Goal: Task Accomplishment & Management: Manage account settings

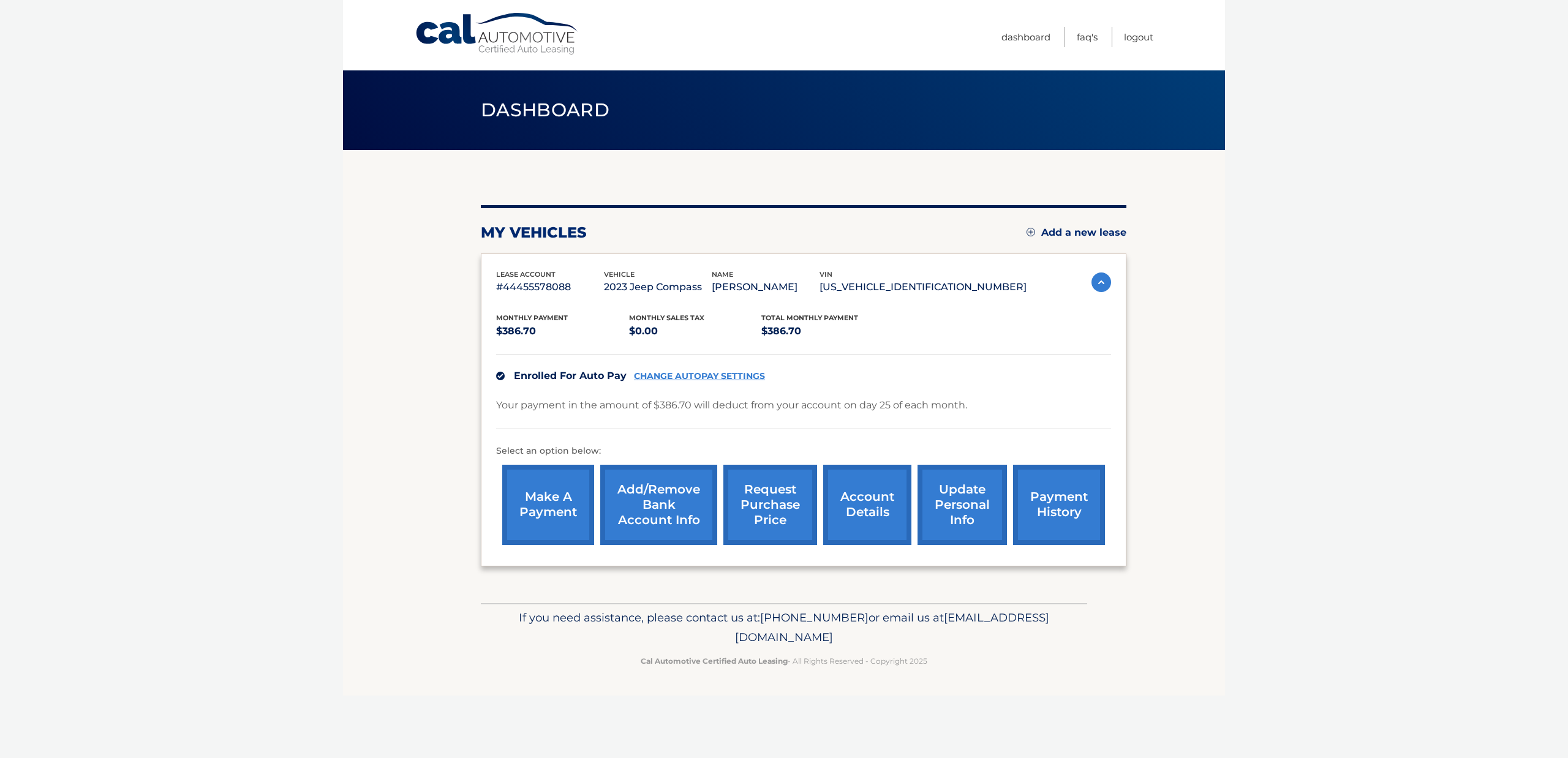
click at [694, 374] on link "CHANGE AUTOPAY SETTINGS" at bounding box center [699, 376] width 131 height 10
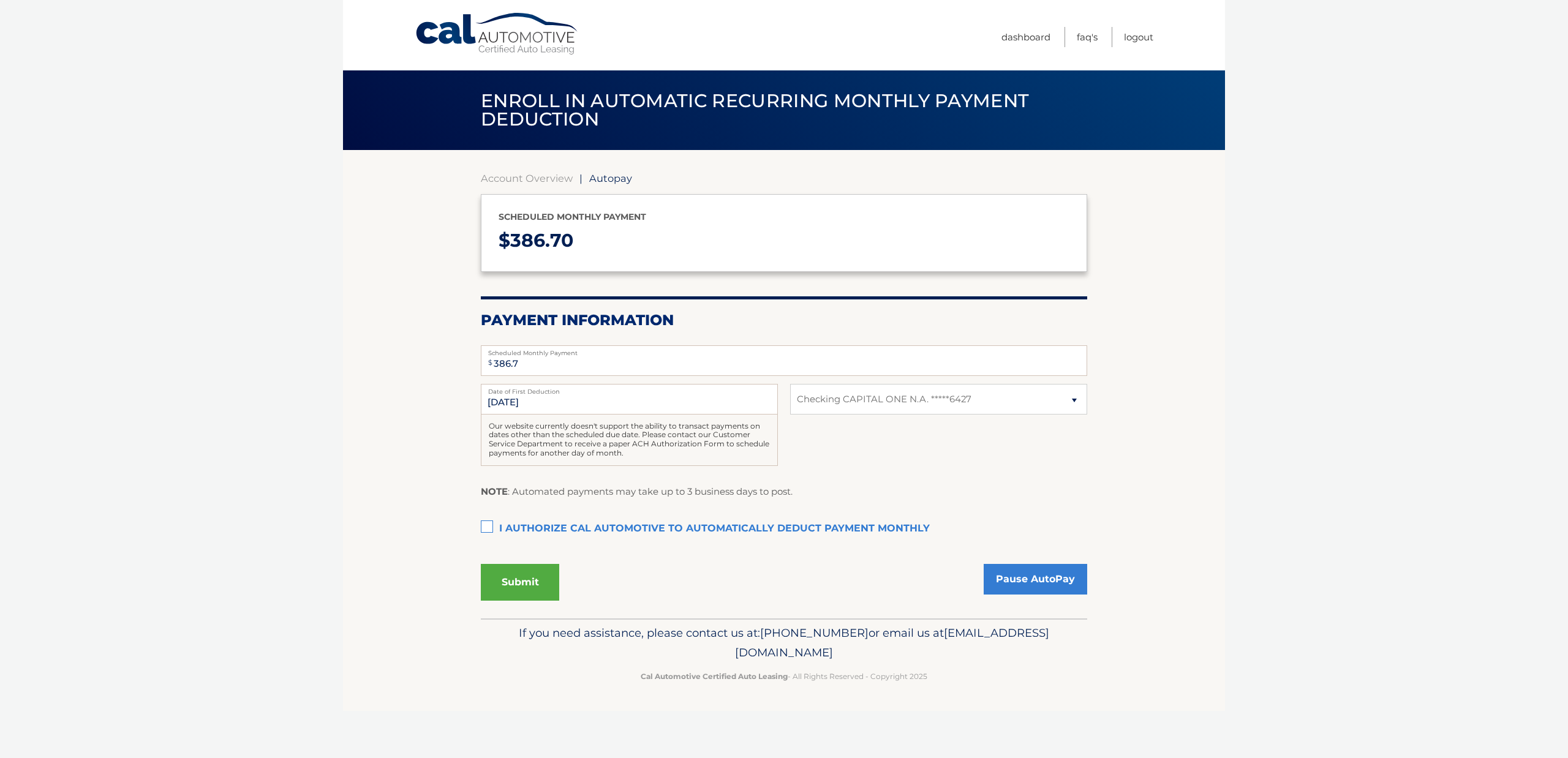
select select "OTM5ZGYwNDMtMzAzMi00NzIxLWFiMmItZjgxMzMxYThjM2I3"
click at [1030, 589] on link "Pause AutoPay" at bounding box center [1035, 579] width 104 height 31
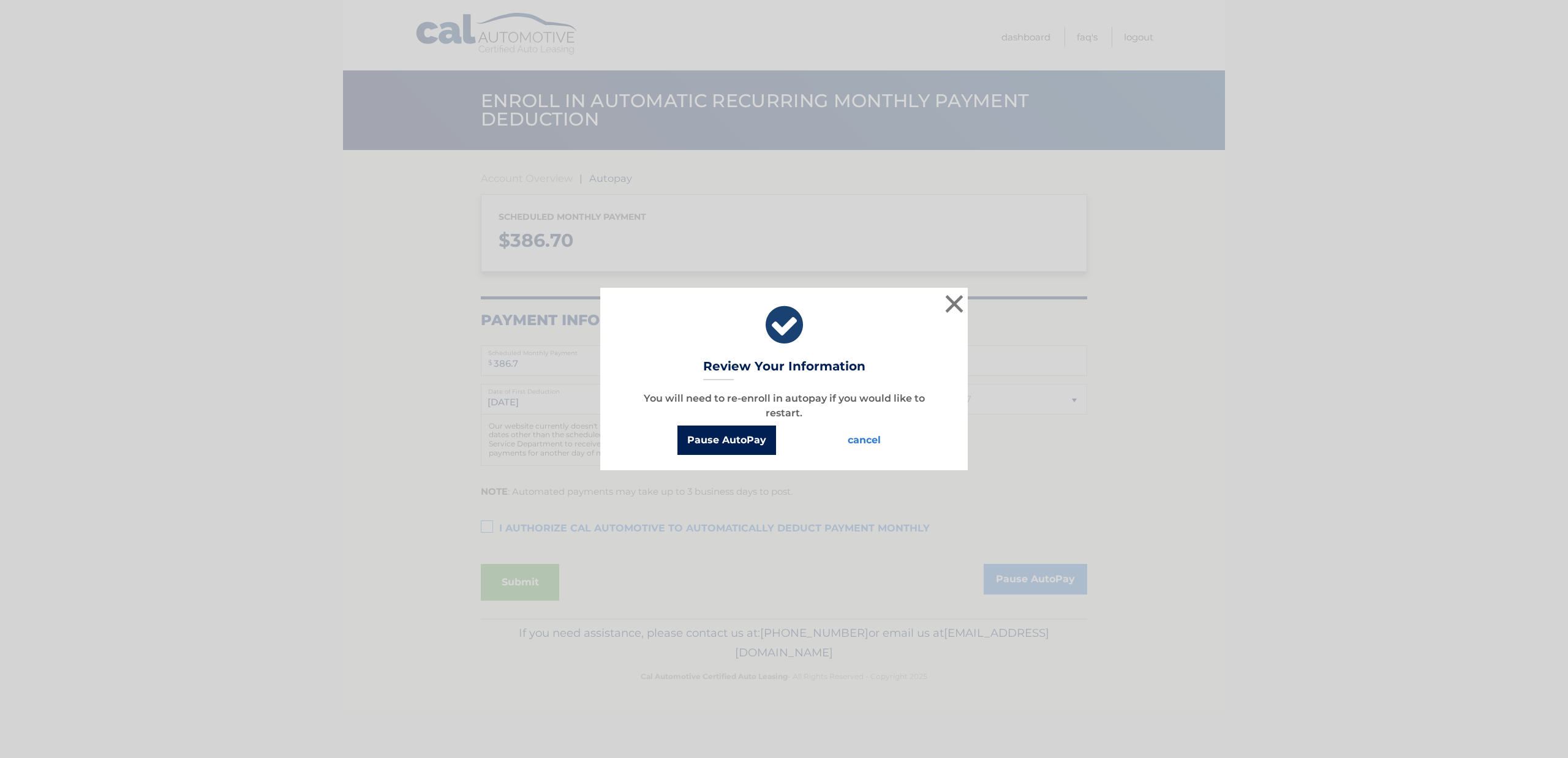
click at [711, 435] on button "Pause AutoPay" at bounding box center [726, 440] width 98 height 29
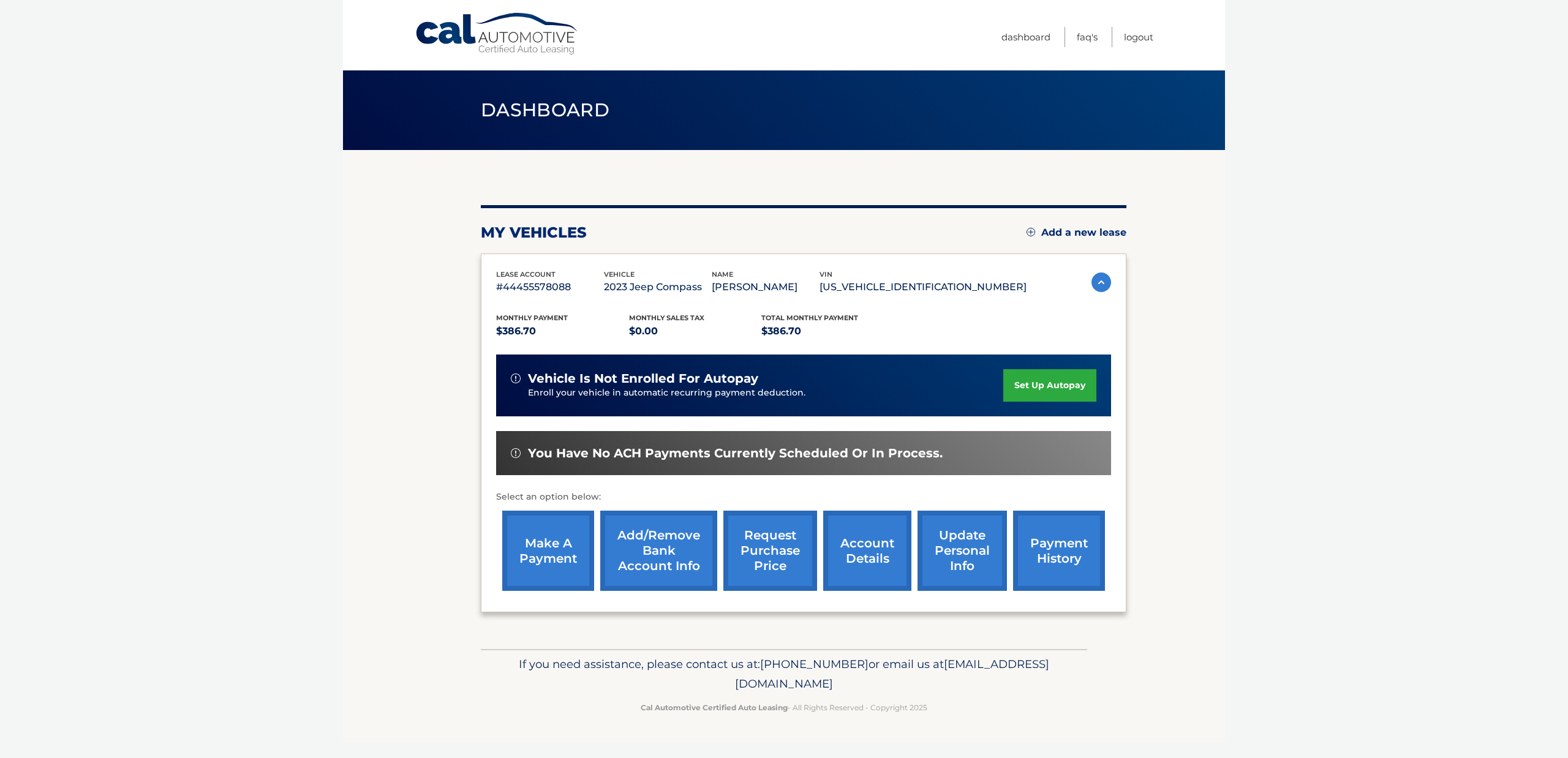
click at [845, 540] on link "account details" at bounding box center [867, 551] width 88 height 80
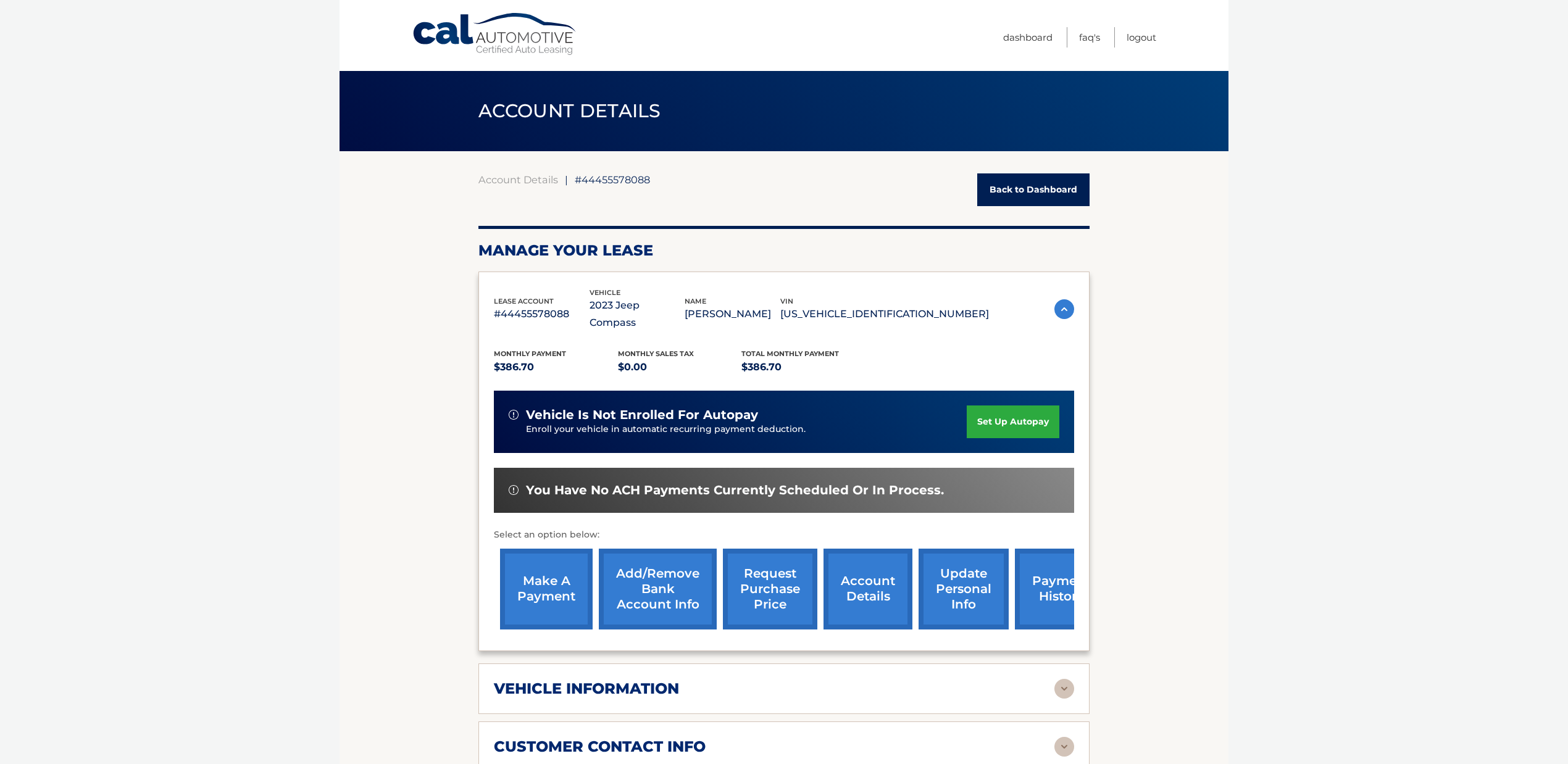
scroll to position [329, 0]
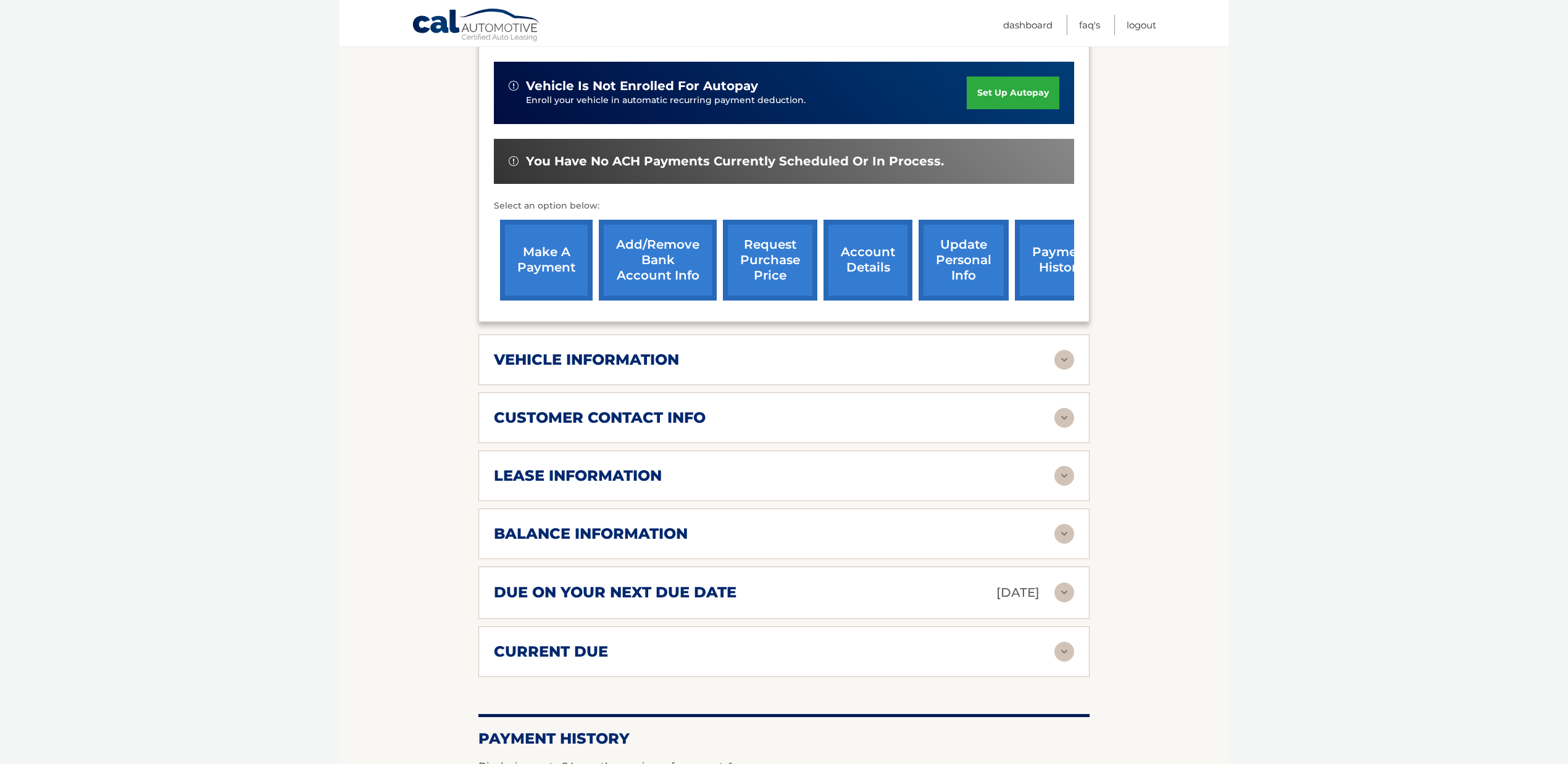
click at [958, 582] on div "due on your next due date Sep 25, 2025" at bounding box center [774, 593] width 560 height 22
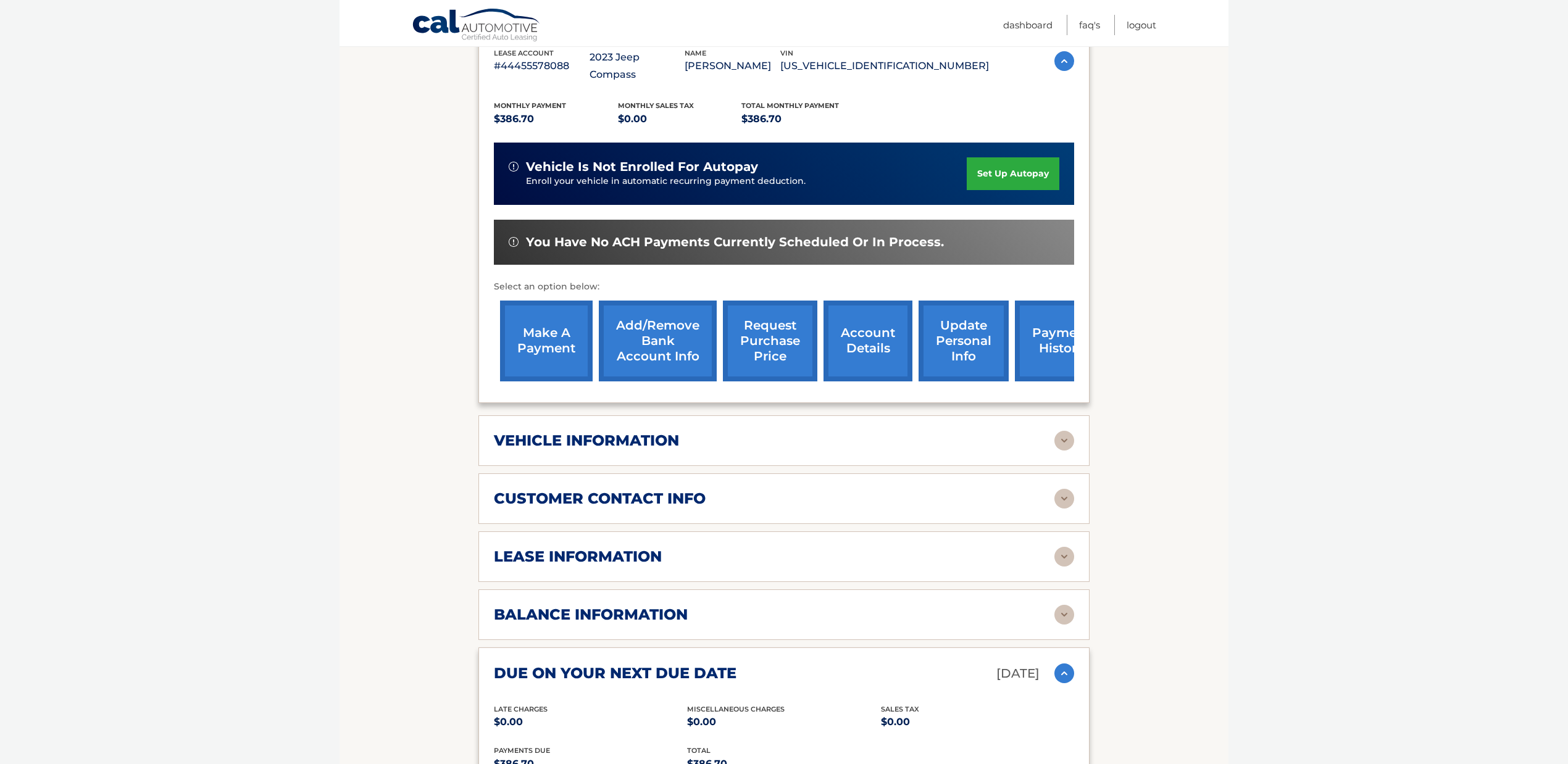
scroll to position [0, 0]
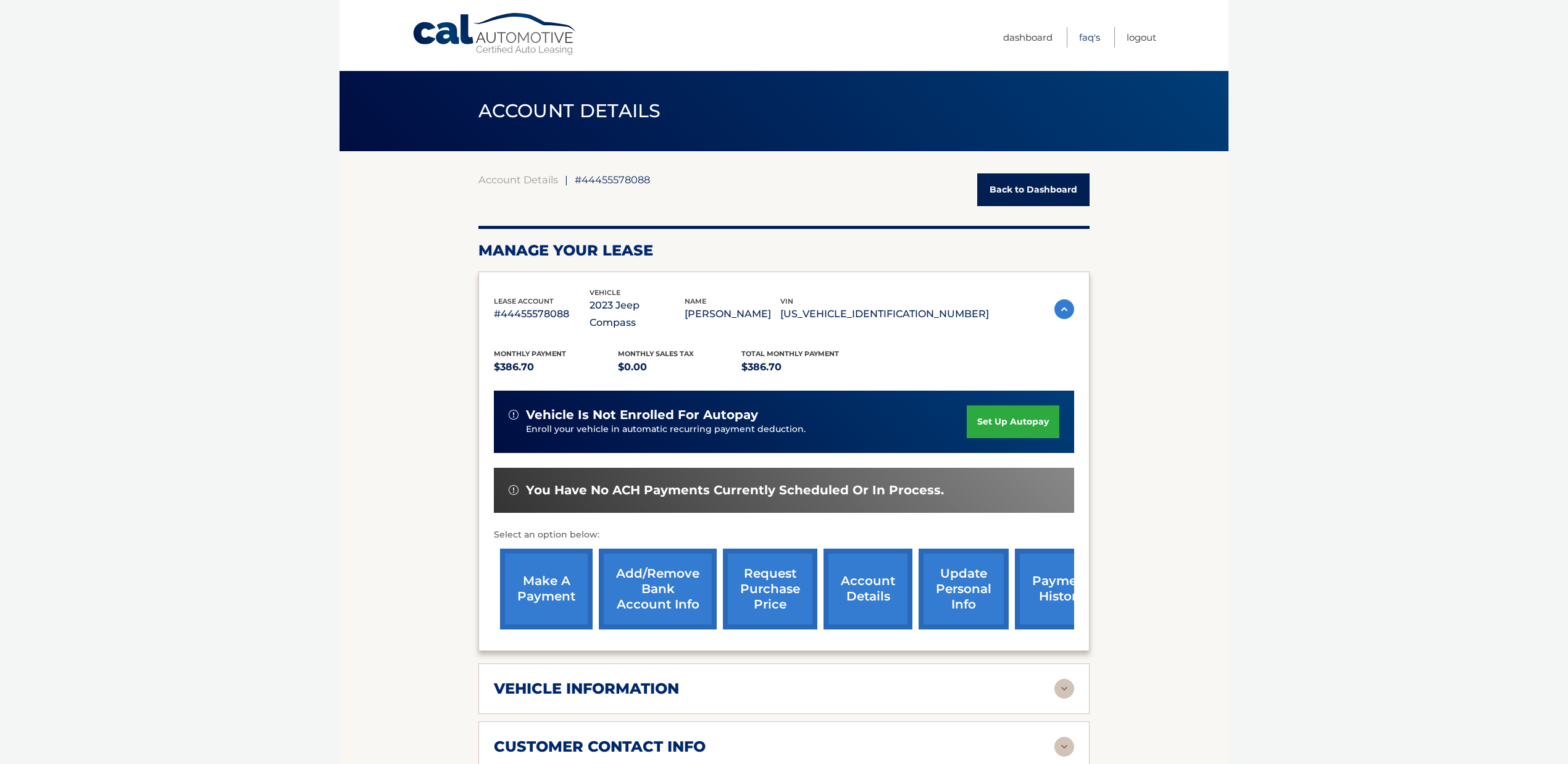
click at [1094, 38] on link "FAQ's" at bounding box center [1090, 38] width 21 height 21
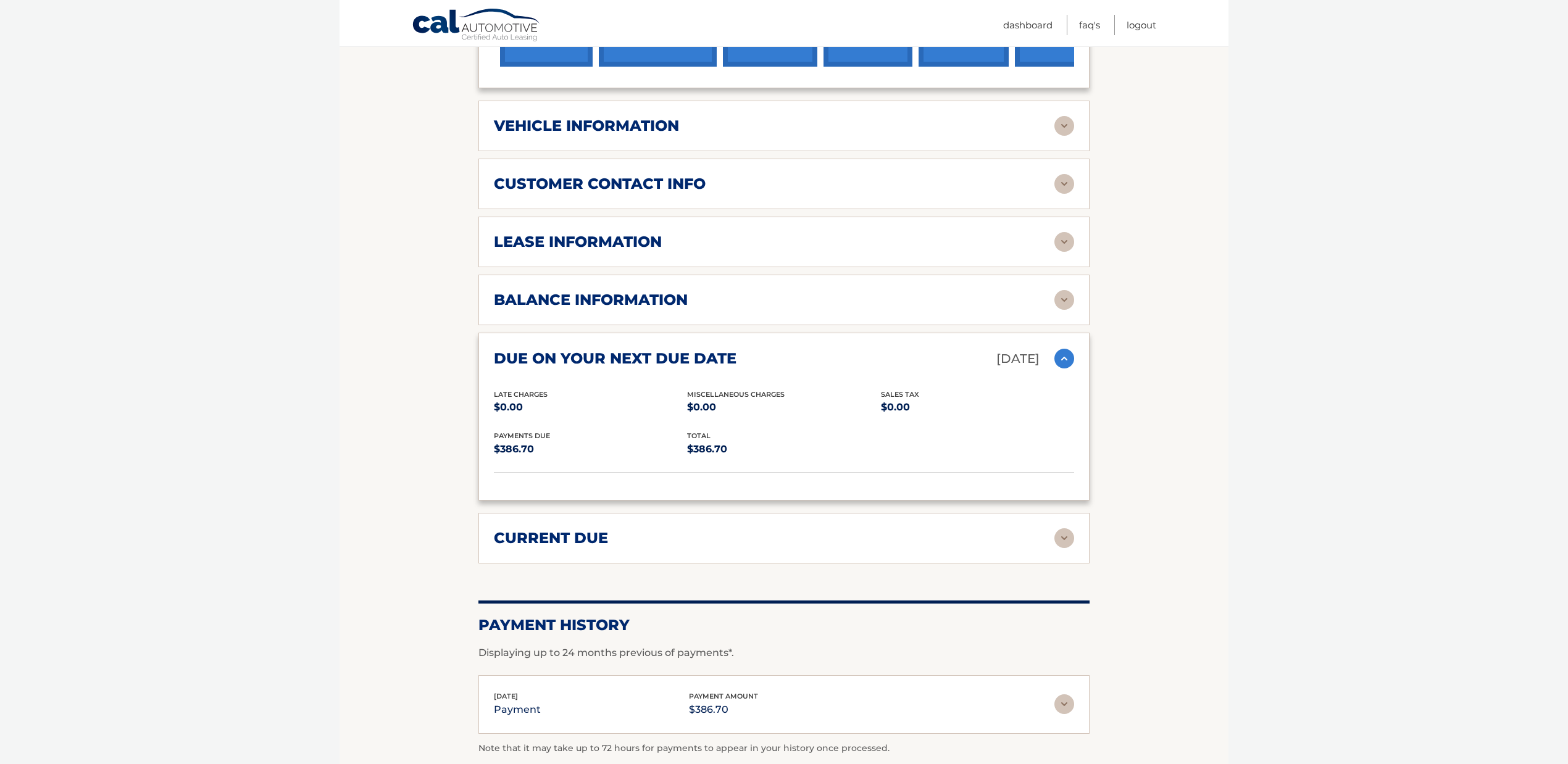
scroll to position [658, 0]
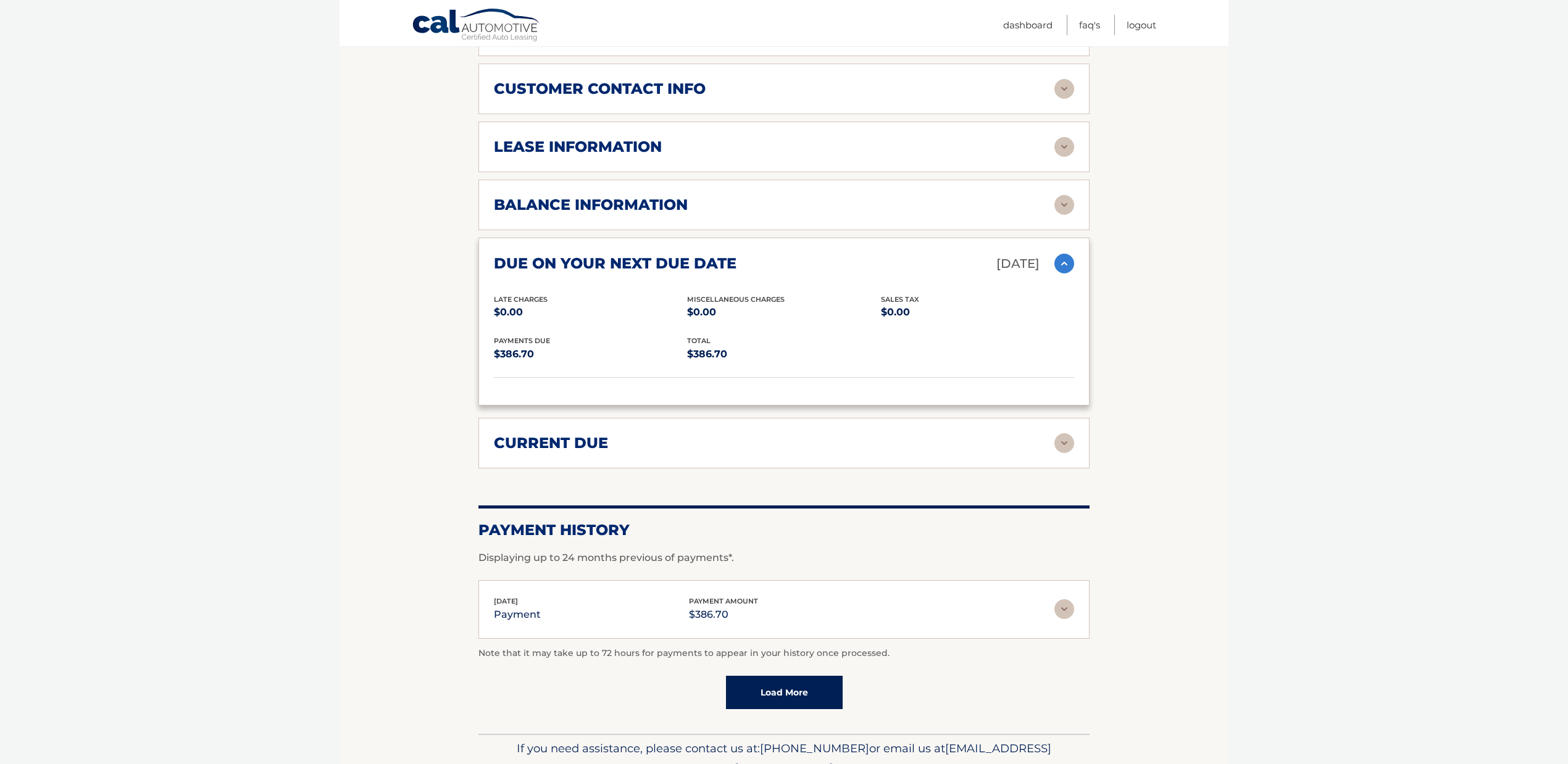
click at [642, 254] on h2 "due on your next due date" at bounding box center [614, 263] width 243 height 18
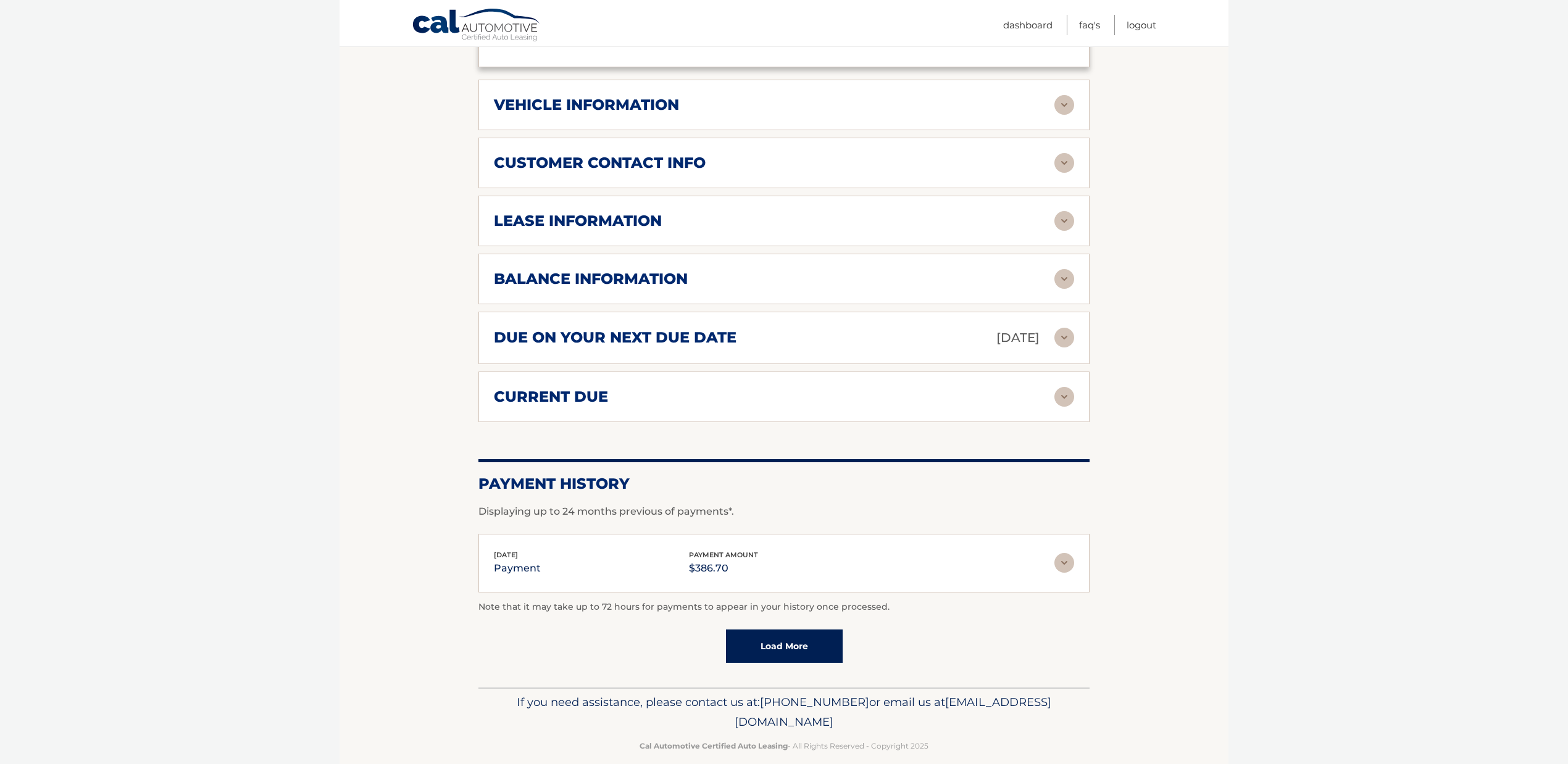
click at [686, 328] on h2 "due on your next due date" at bounding box center [614, 337] width 243 height 18
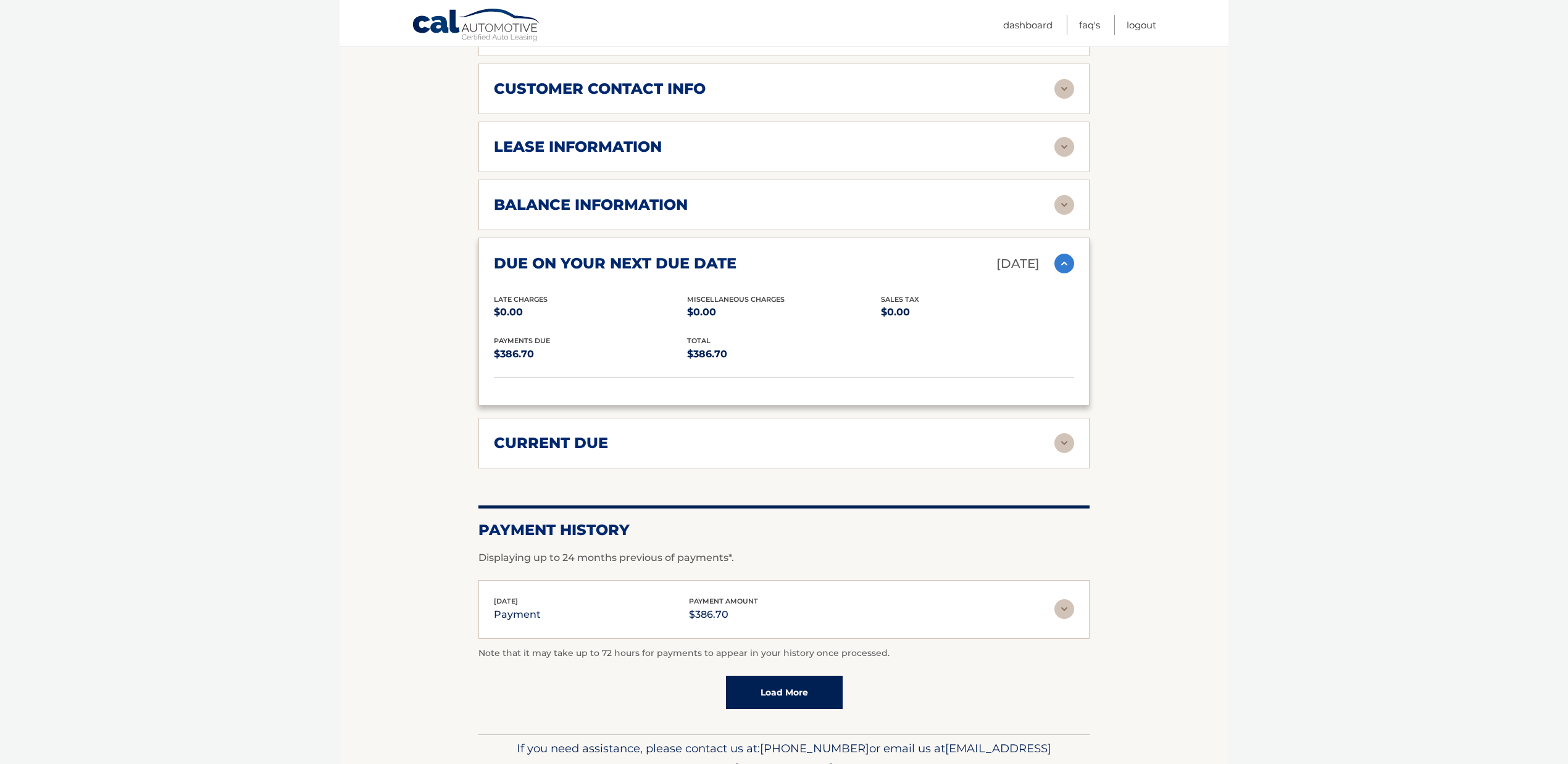
click at [781, 683] on link "Load More" at bounding box center [784, 692] width 117 height 33
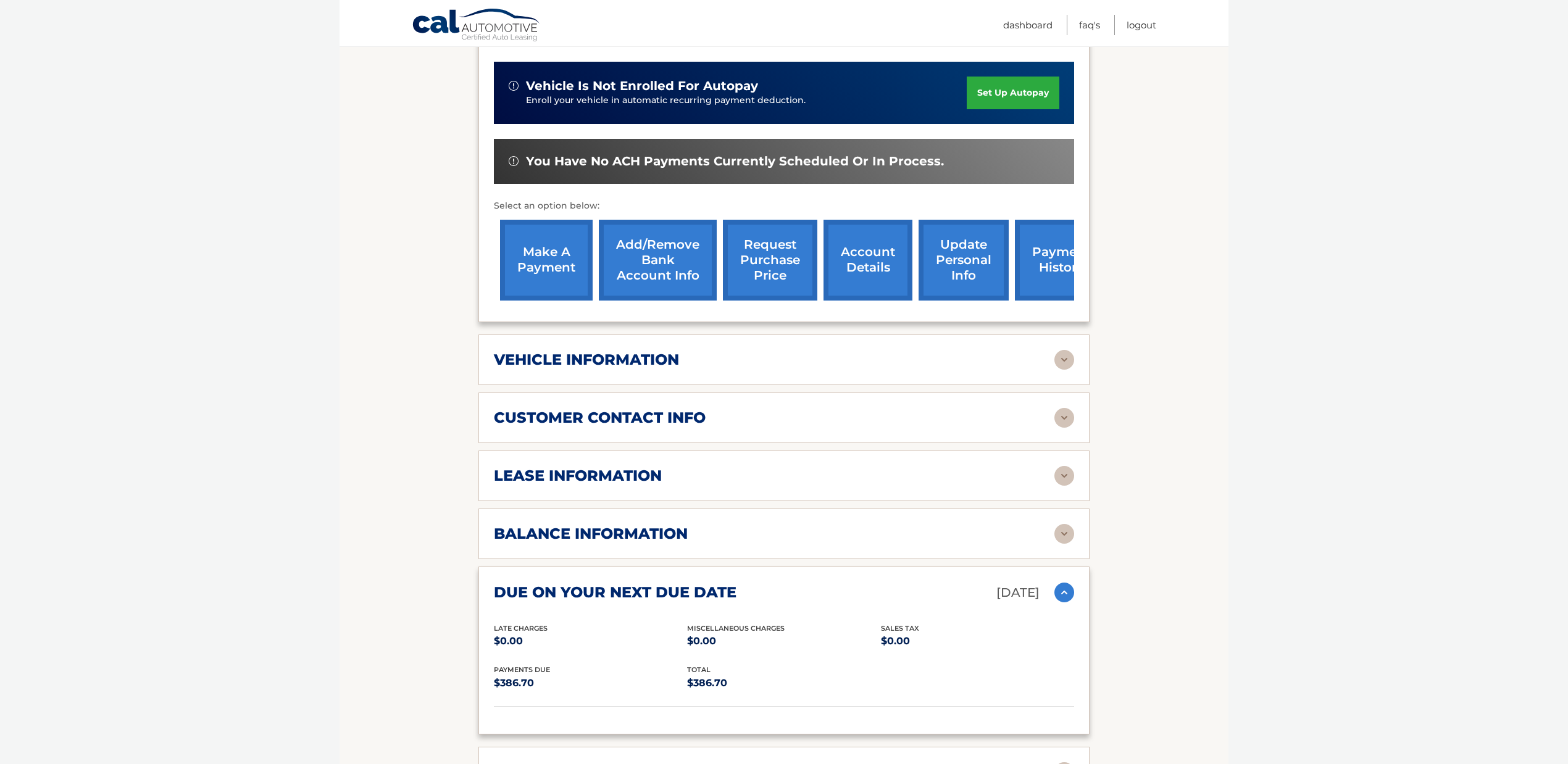
scroll to position [0, 0]
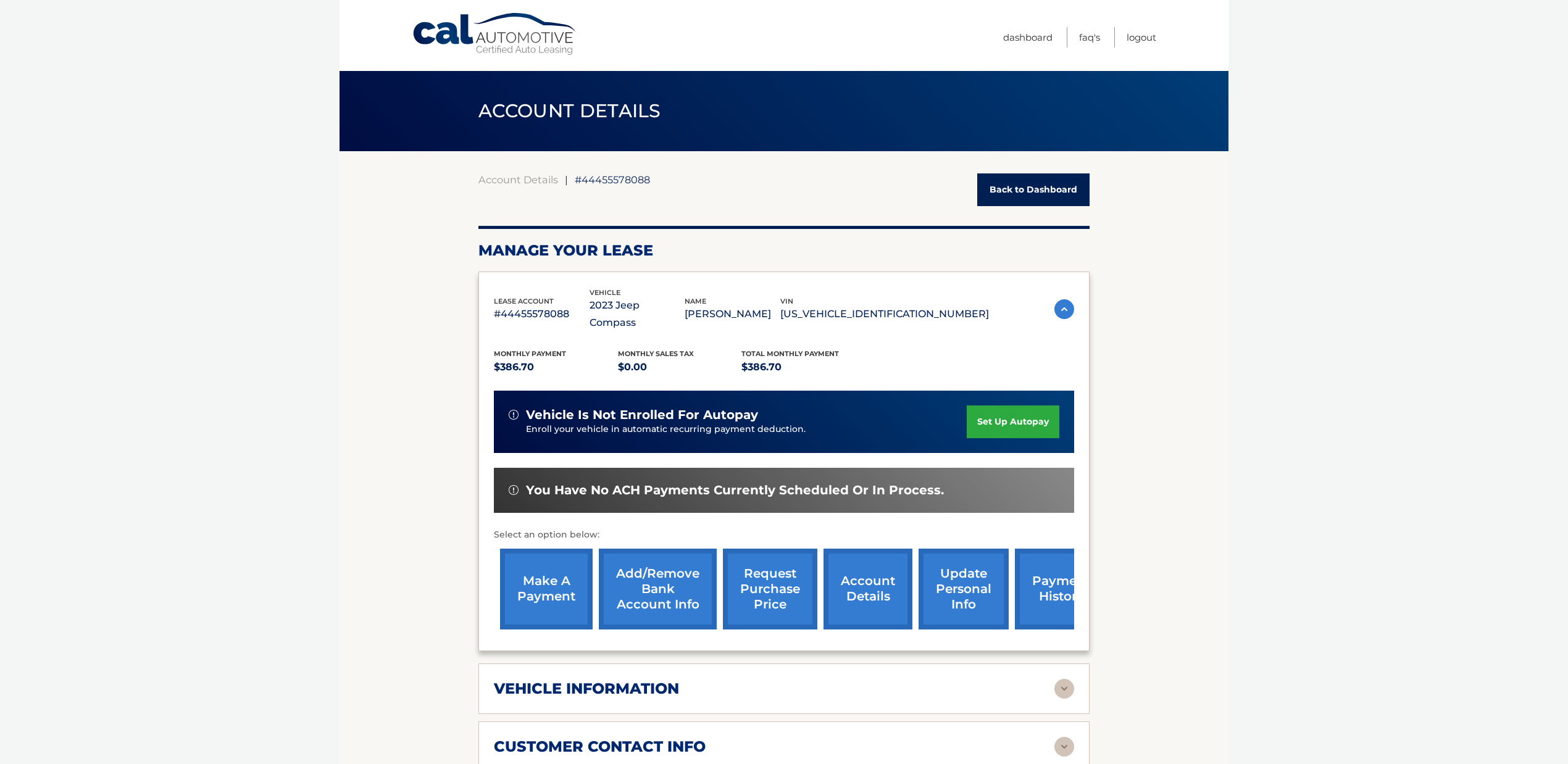
click at [1059, 182] on link "Back to Dashboard" at bounding box center [1033, 190] width 112 height 33
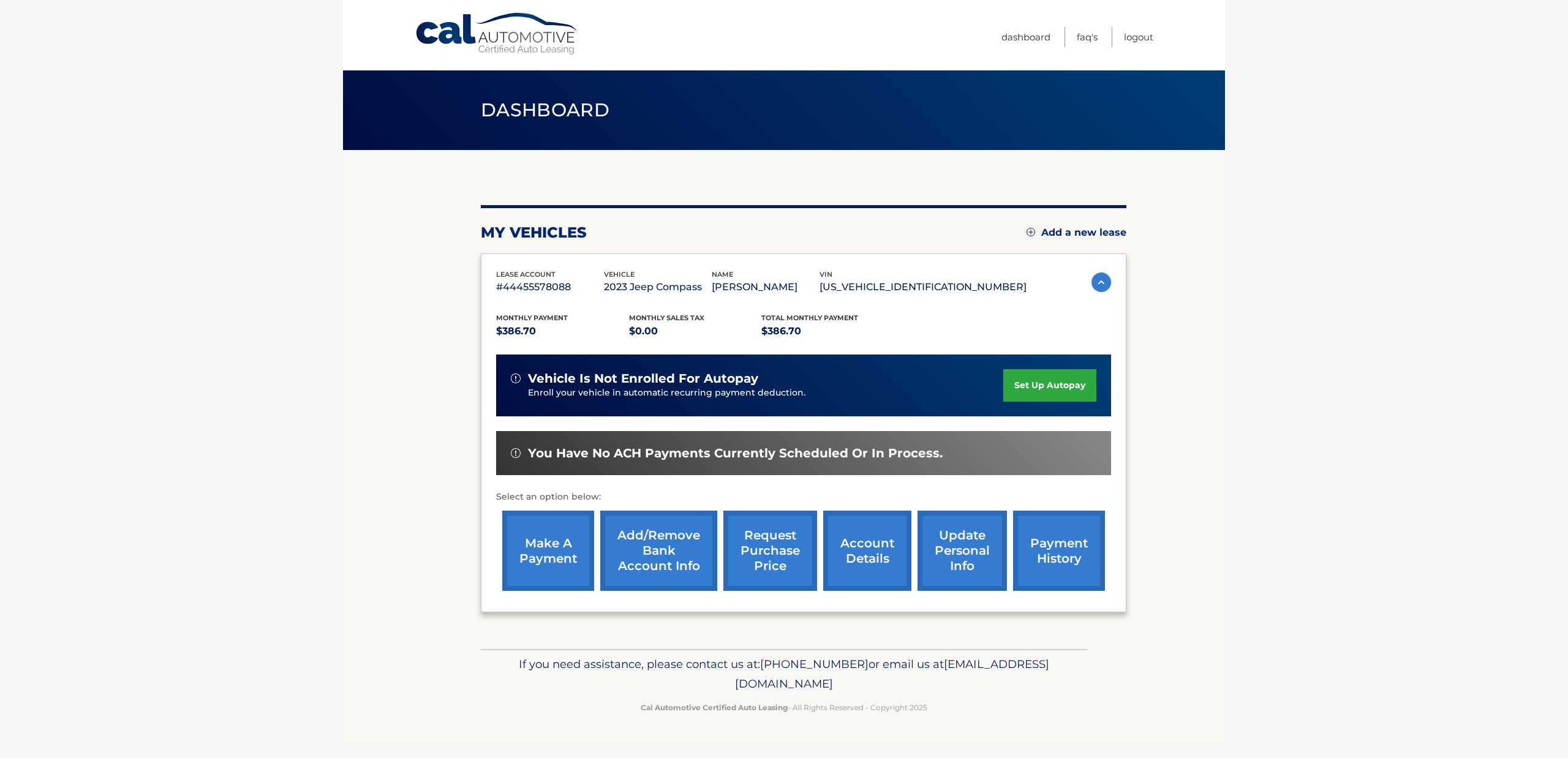
click at [857, 565] on link "account details" at bounding box center [867, 551] width 88 height 80
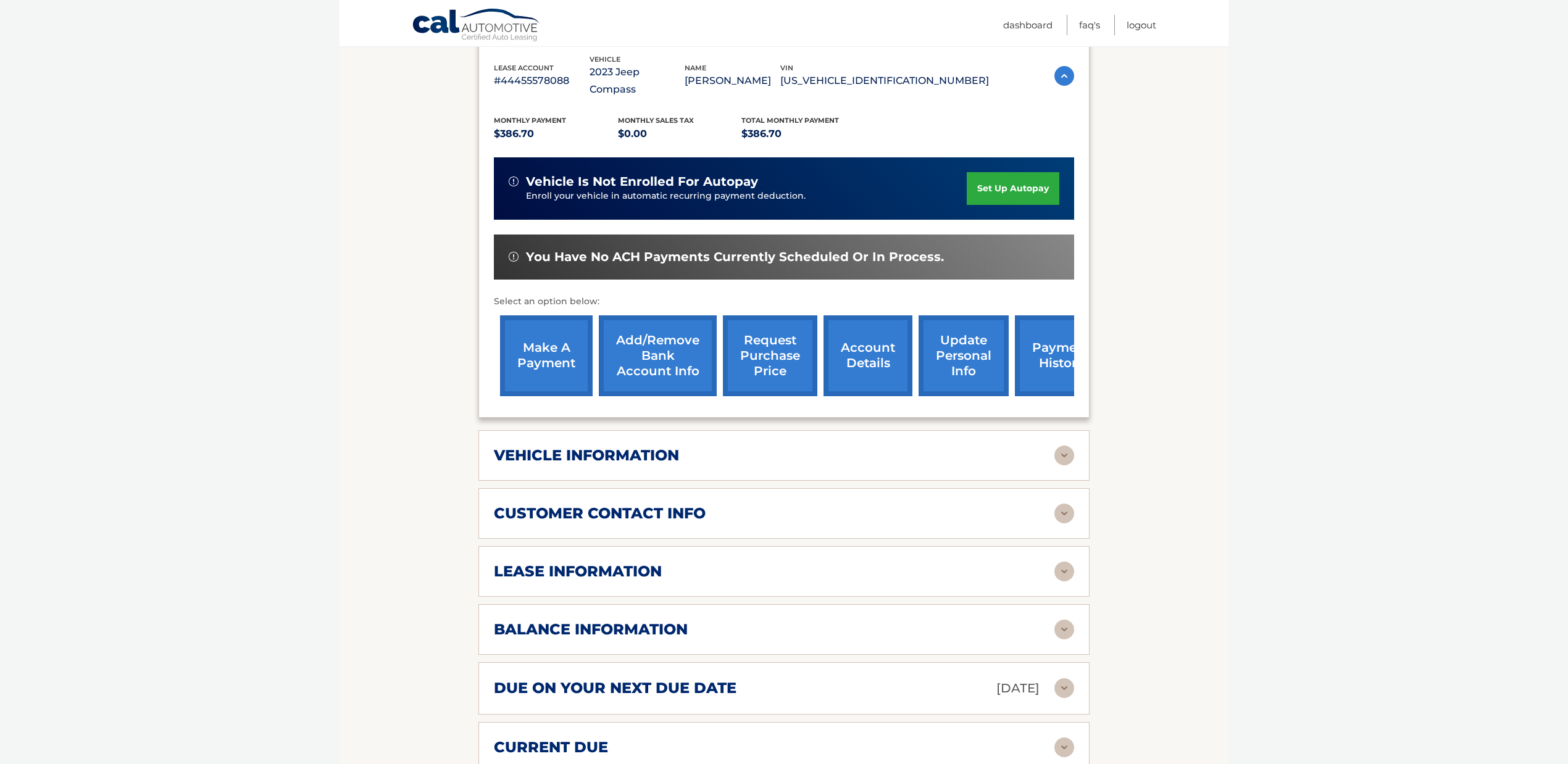
scroll to position [329, 0]
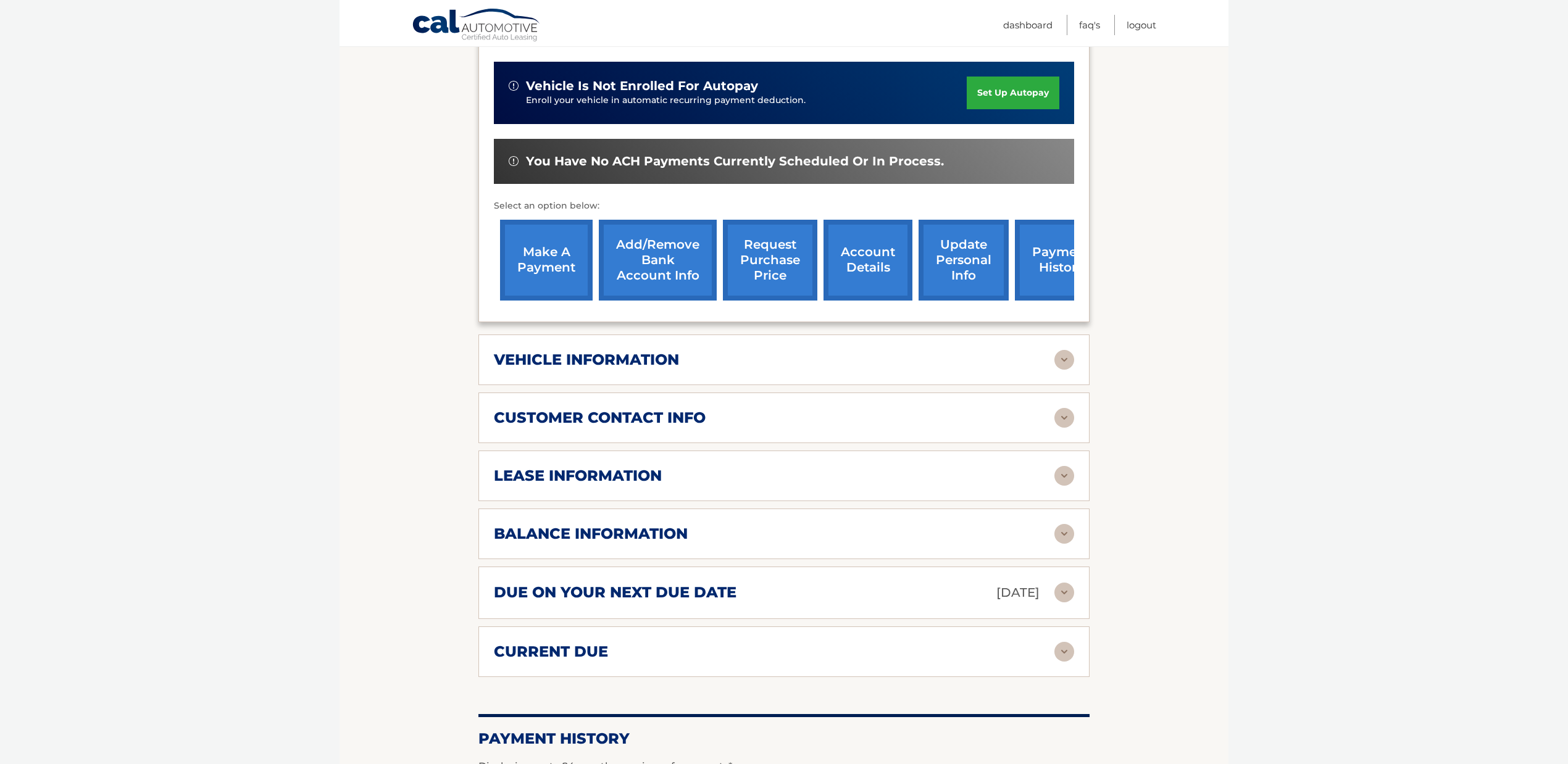
click at [783, 473] on div "lease information Contract Start Date [DATE] Term 39 Maturity Date [DATE] Start…" at bounding box center [784, 476] width 611 height 51
click at [1049, 467] on div "lease information" at bounding box center [774, 476] width 560 height 18
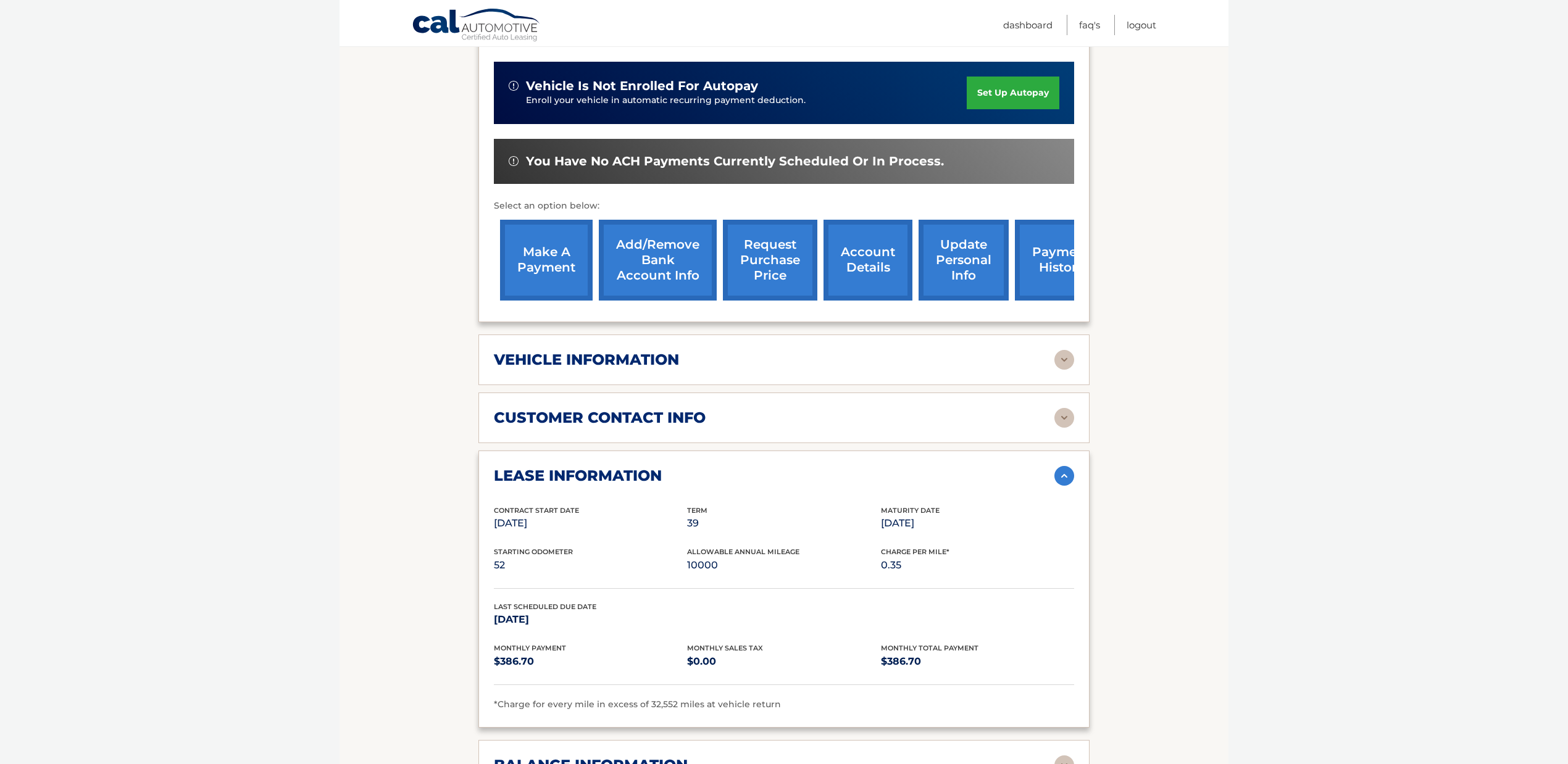
scroll to position [658, 0]
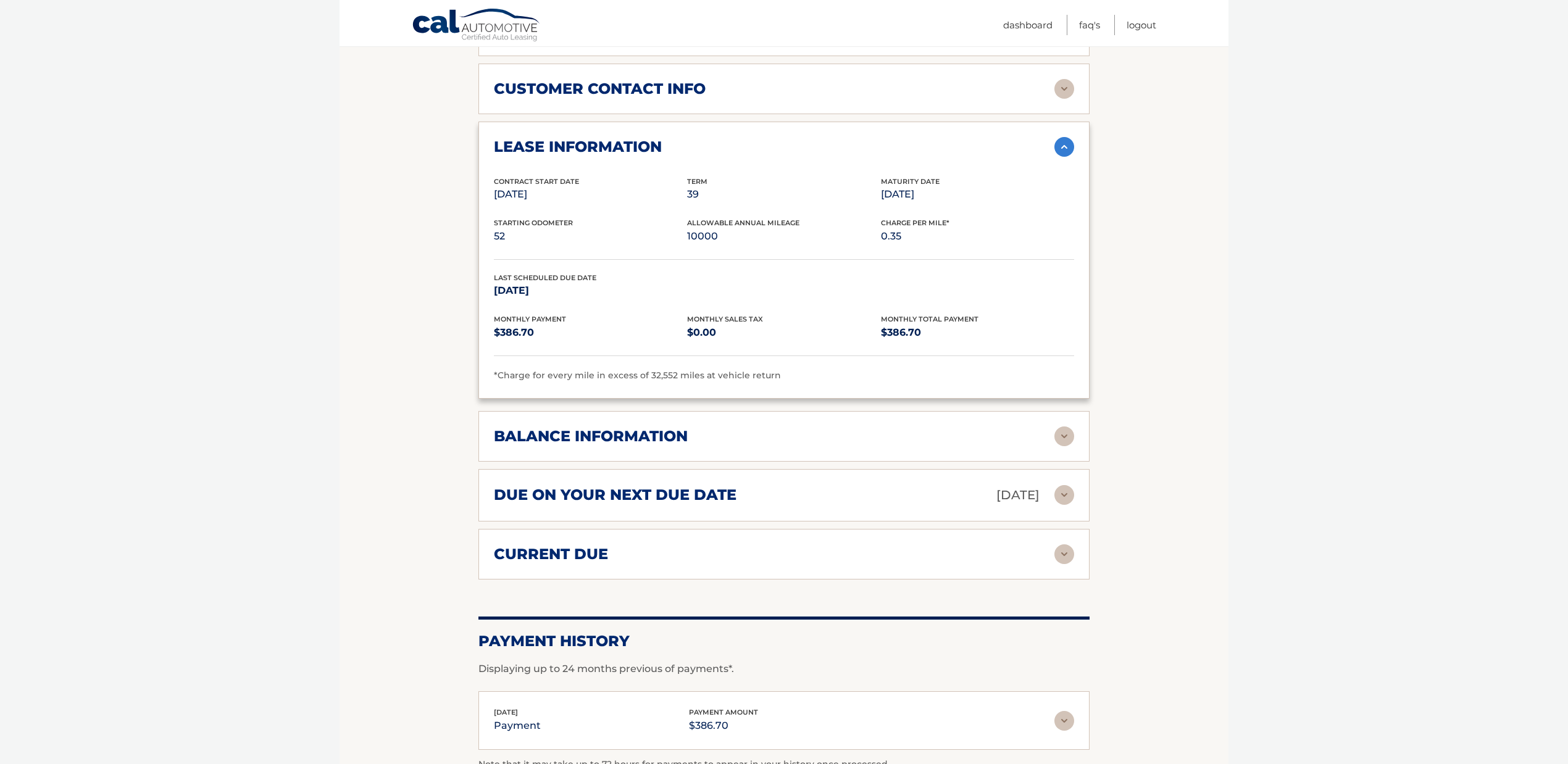
click at [1215, 312] on section "Account Details | #44455578088 Back to Dashboard Manage Your Lease lease accoun…" at bounding box center [784, 169] width 889 height 1352
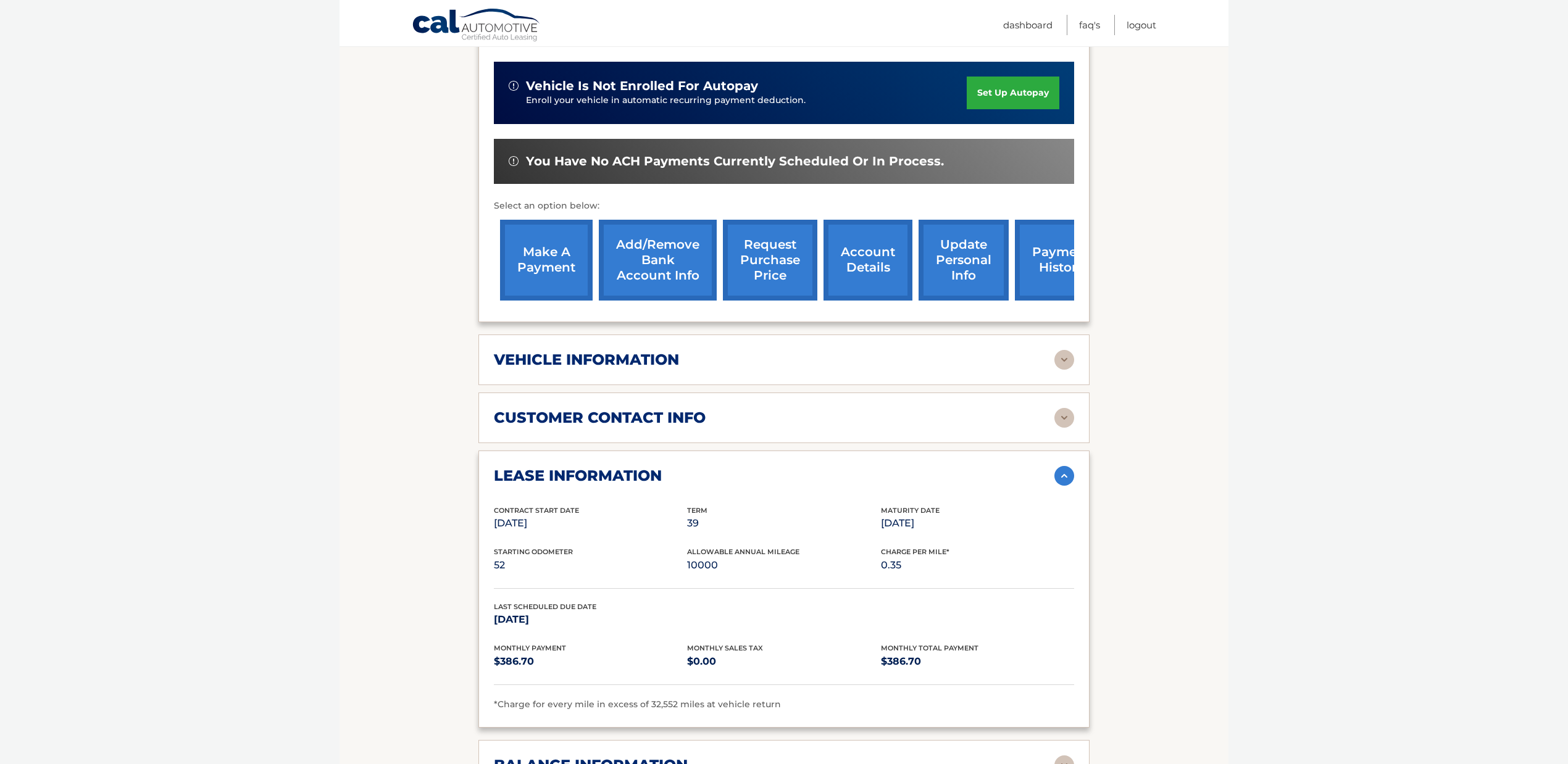
scroll to position [0, 0]
